Goal: Task Accomplishment & Management: Use online tool/utility

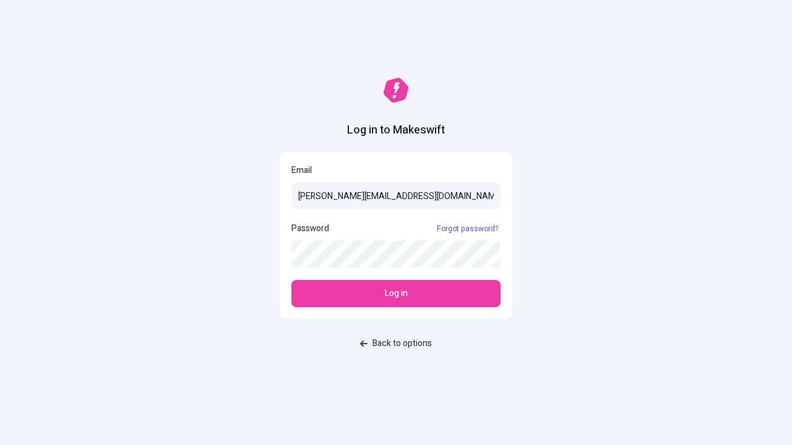
type input "[PERSON_NAME][EMAIL_ADDRESS][DOMAIN_NAME]"
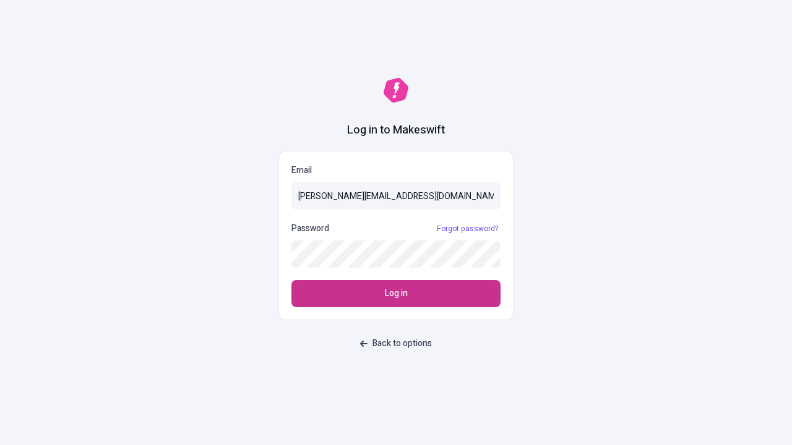
click at [396, 294] on span "Log in" at bounding box center [396, 294] width 23 height 14
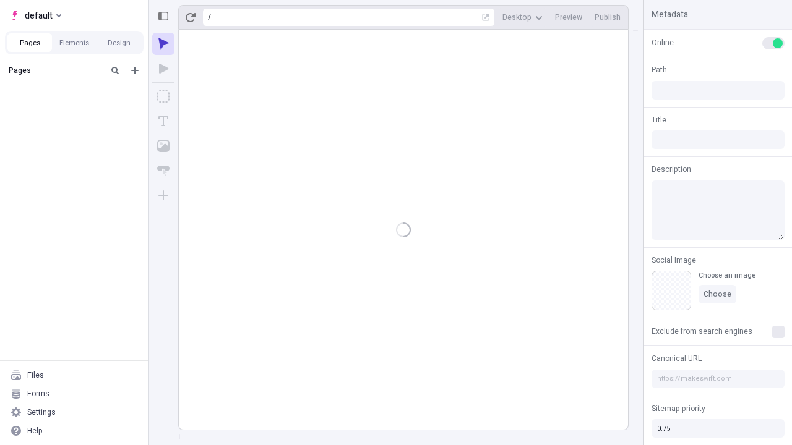
type input "/page"
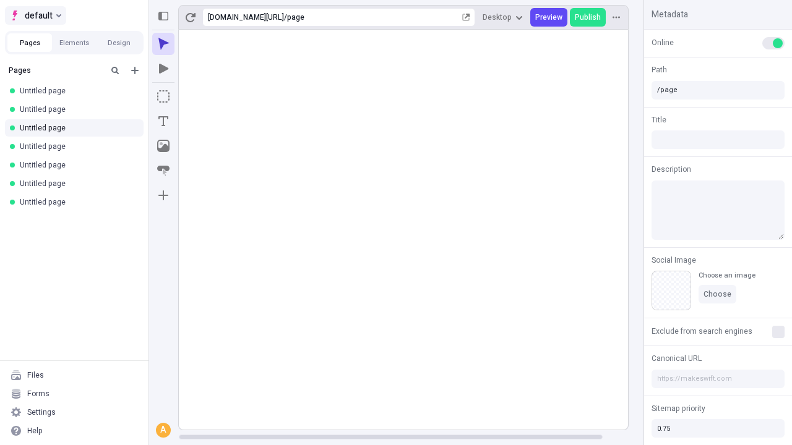
click at [35, 15] on span "default" at bounding box center [39, 15] width 28 height 15
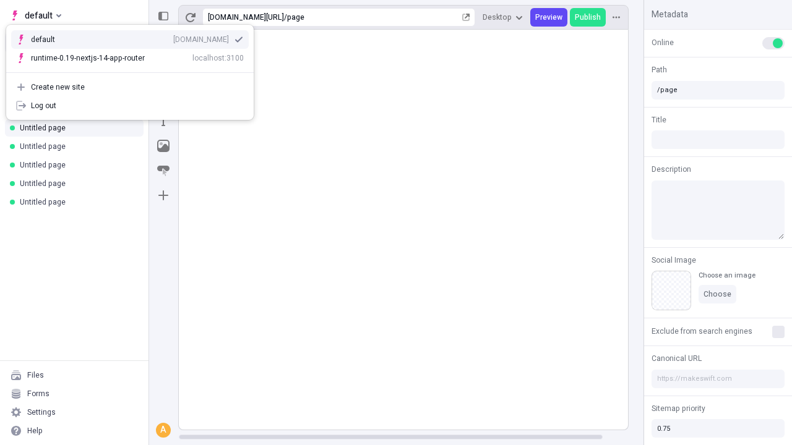
click at [130, 87] on div "Create new site" at bounding box center [137, 87] width 213 height 10
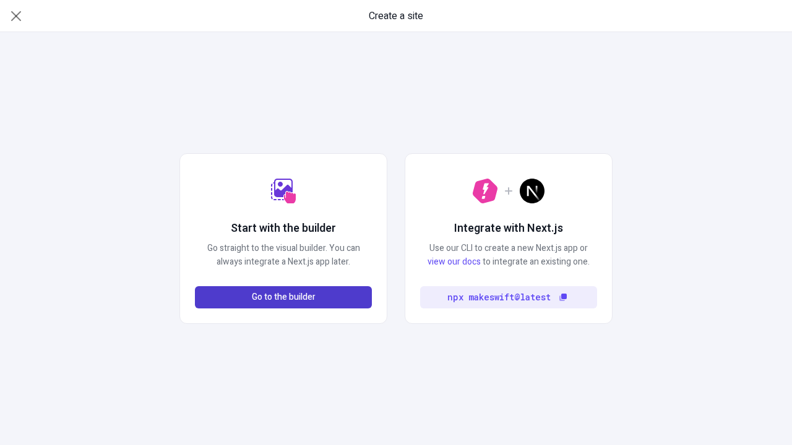
click at [283, 298] on span "Go to the builder" at bounding box center [284, 298] width 64 height 14
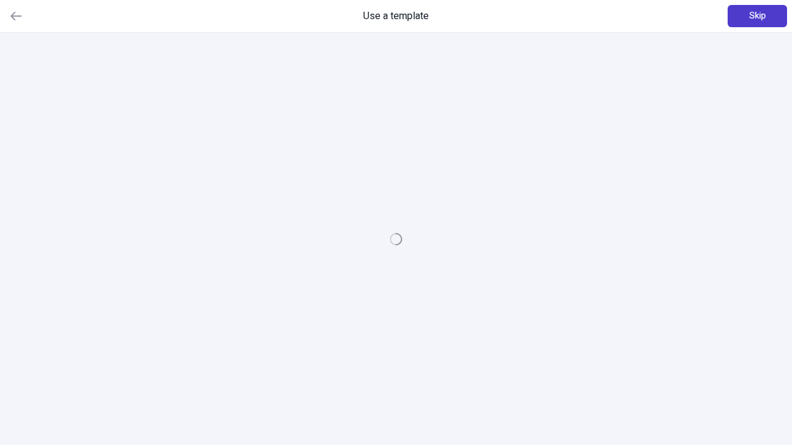
click at [757, 16] on span "Skip" at bounding box center [757, 16] width 17 height 14
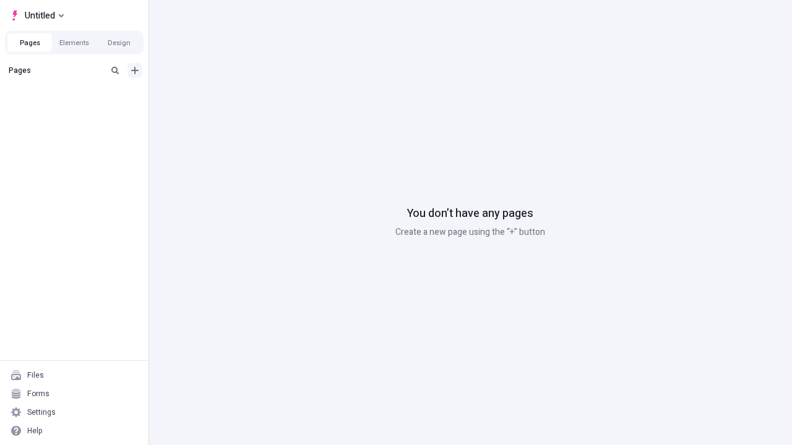
click at [135, 71] on icon "Add new" at bounding box center [134, 70] width 7 height 7
click at [200, 96] on span "Blank page" at bounding box center [207, 96] width 77 height 10
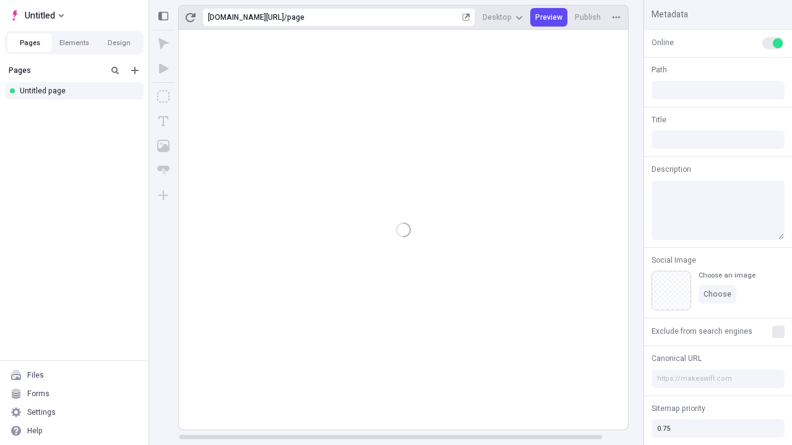
type input "/page"
click at [588, 17] on span "Publish" at bounding box center [588, 17] width 26 height 10
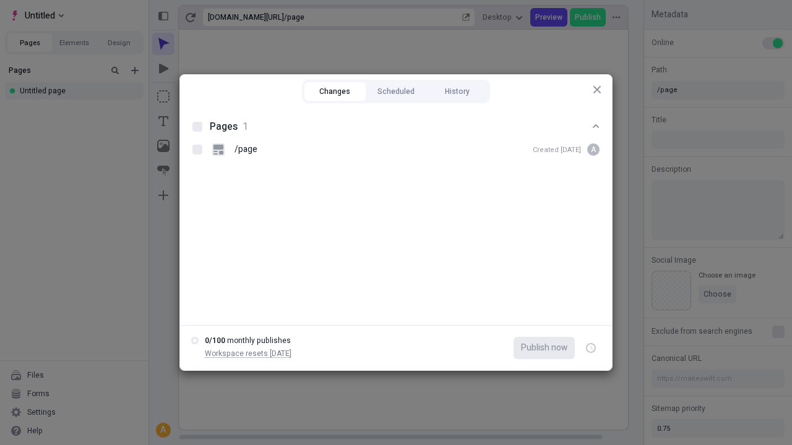
click at [335, 92] on button "Changes" at bounding box center [334, 91] width 61 height 19
click at [197, 127] on div at bounding box center [197, 127] width 10 height 10
checkbox input "true"
click at [591, 348] on icon "button" at bounding box center [591, 348] width 3 height 4
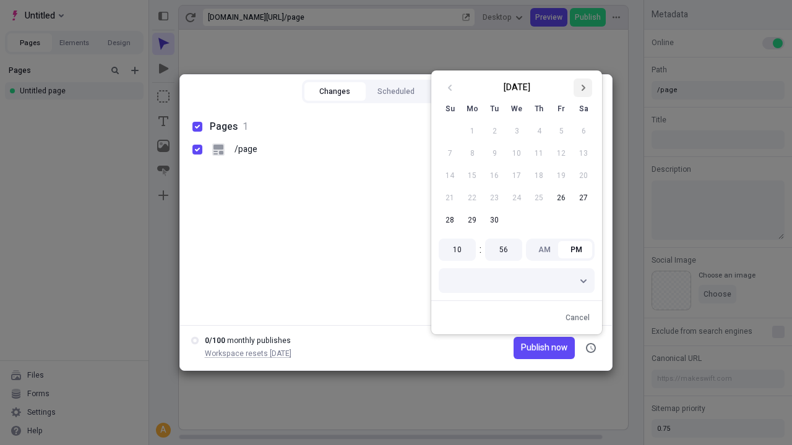
click at [583, 88] on icon "Go to next month" at bounding box center [582, 87] width 7 height 7
click at [517, 131] on button "1" at bounding box center [516, 131] width 22 height 22
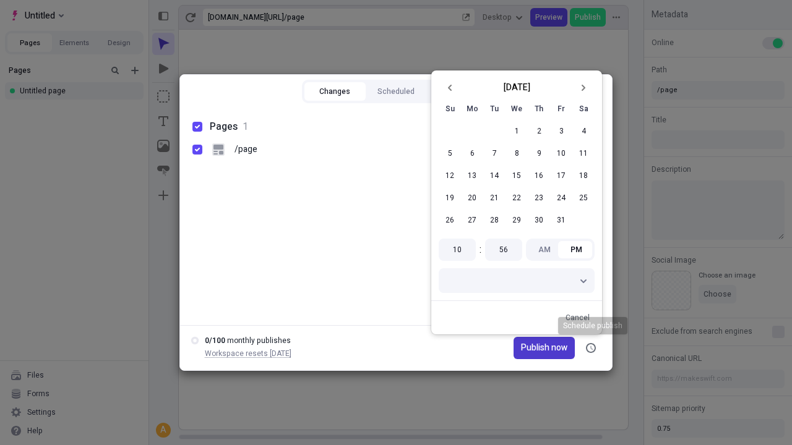
click at [525, 348] on span "Publish now" at bounding box center [544, 348] width 46 height 14
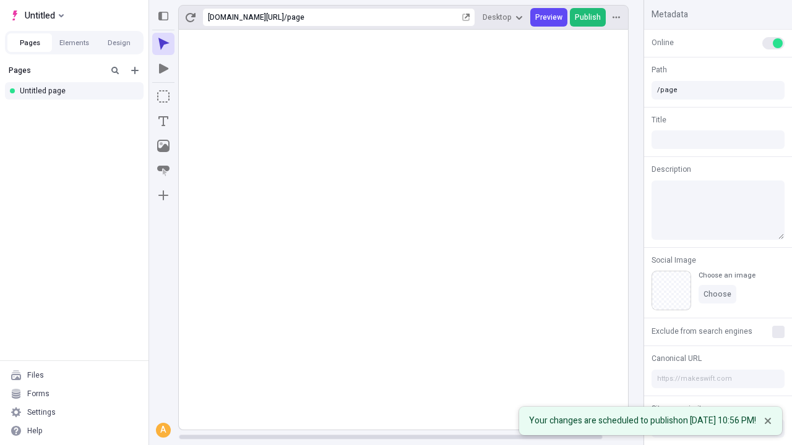
click at [588, 17] on span "Publish" at bounding box center [588, 17] width 26 height 10
